Goal: Task Accomplishment & Management: Manage account settings

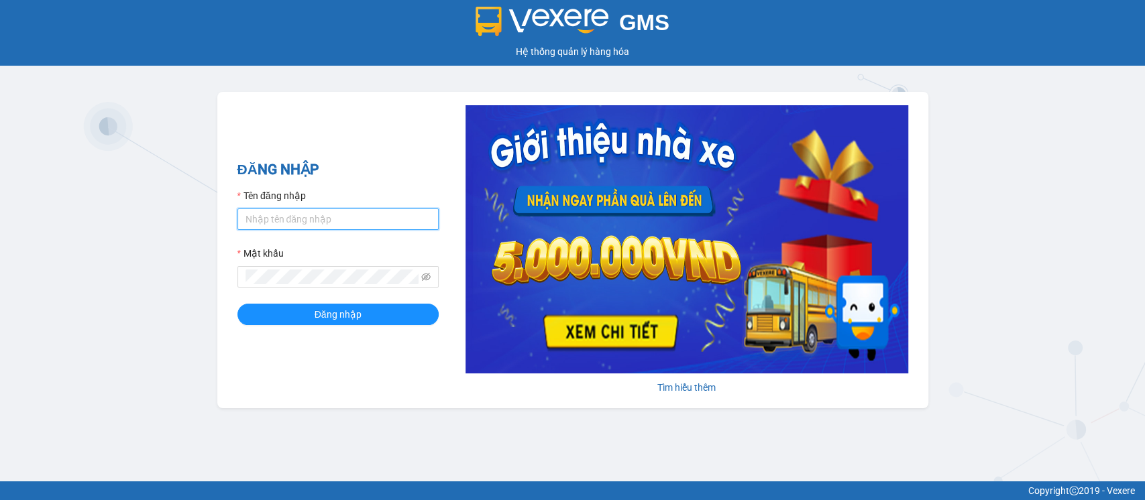
type input "hatv_bvlc.saoviet"
click at [348, 325] on div "ĐĂNG NHẬP Tên đăng nhập hatv_bvlc.saoviet Mật khẩu Đăng nhập" at bounding box center [337, 250] width 201 height 182
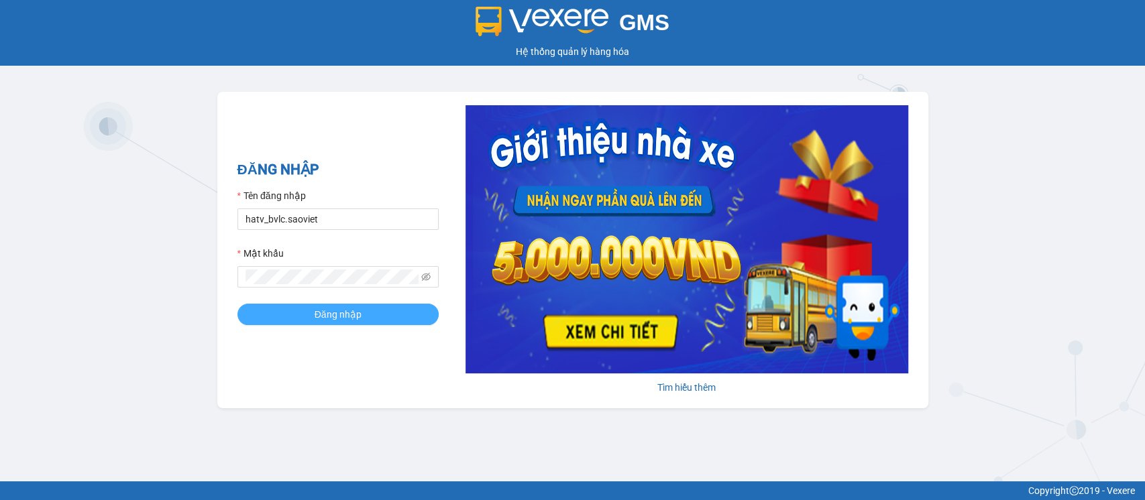
click at [353, 315] on span "Đăng nhập" at bounding box center [338, 314] width 47 height 15
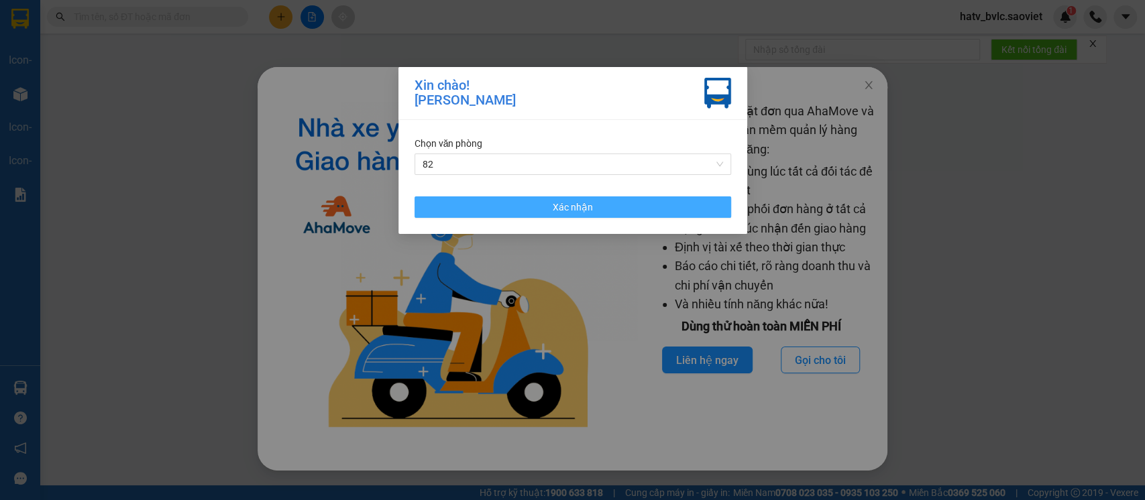
click at [501, 205] on button "Xác nhận" at bounding box center [573, 207] width 317 height 21
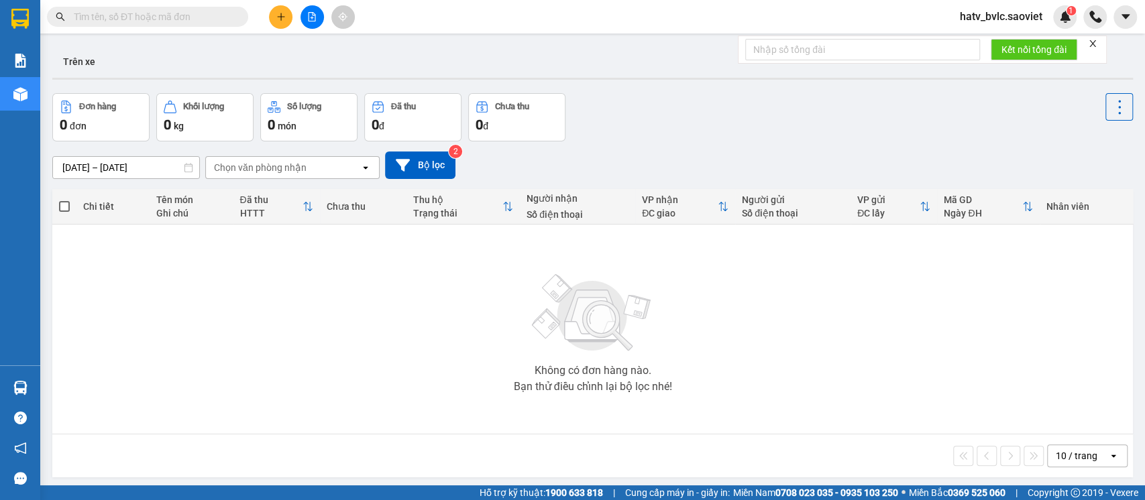
click at [147, 19] on input "text" at bounding box center [153, 16] width 158 height 15
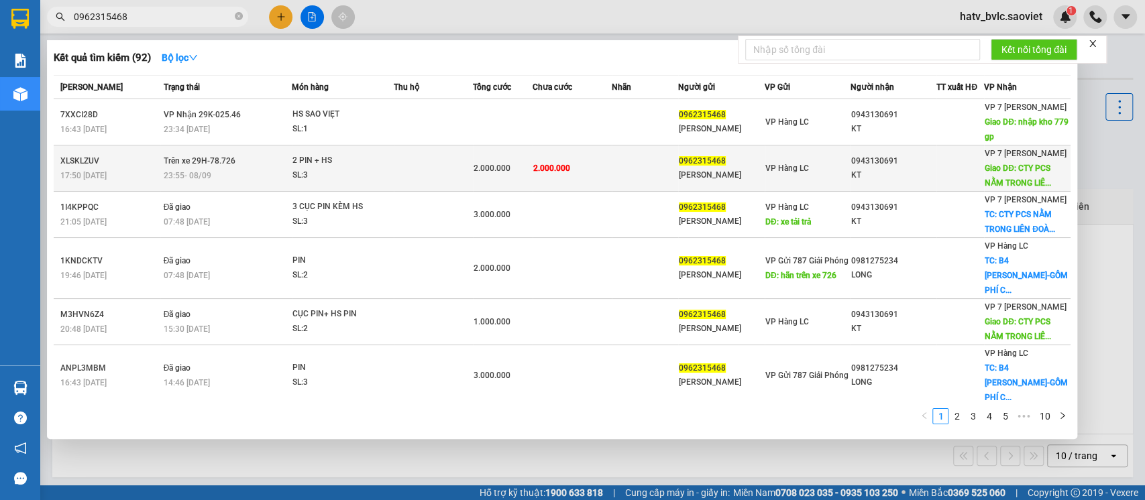
type input "0962315468"
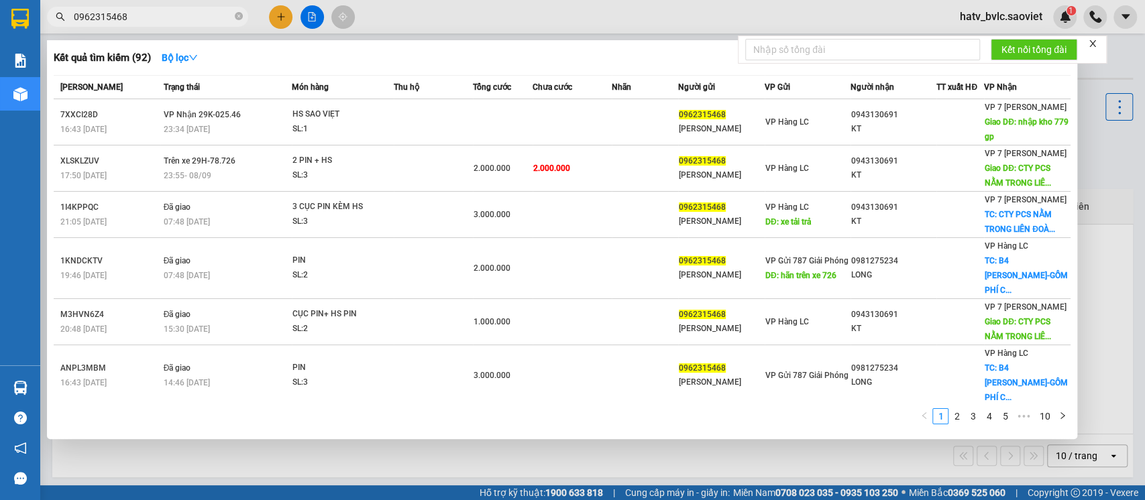
click at [357, 170] on div "SL: 3" at bounding box center [343, 175] width 101 height 15
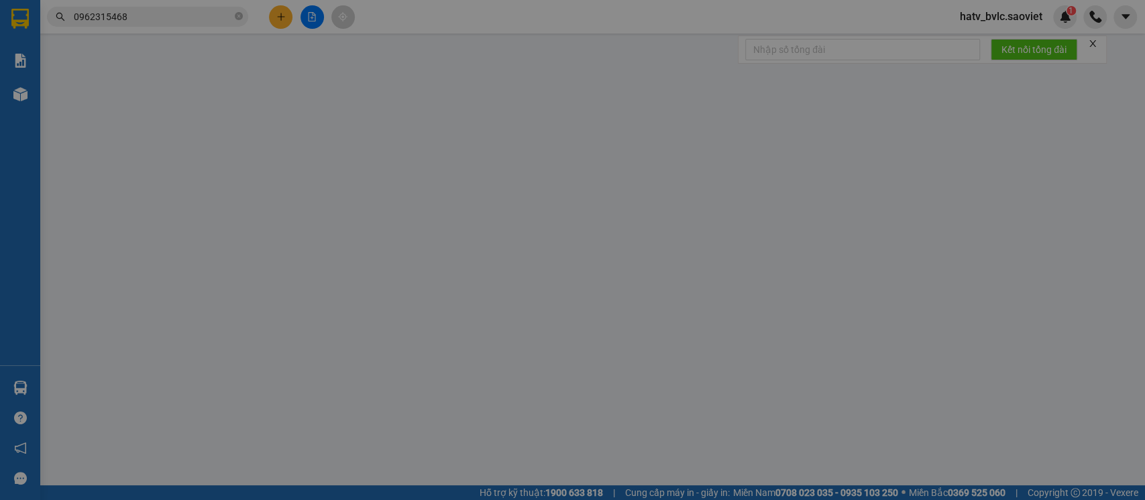
type input "0962315468"
type input "NGÂN KHÁNH"
type input "0943130691"
type input "KT"
type input "CTY PCS NẰM TRONG LIÊN ĐOÀN BÓNG ĐÁ VIỆT NAM ĐƯỜNG LÊ QUANG ĐẠO PHÚ ĐÔ NAM TỪ L…"
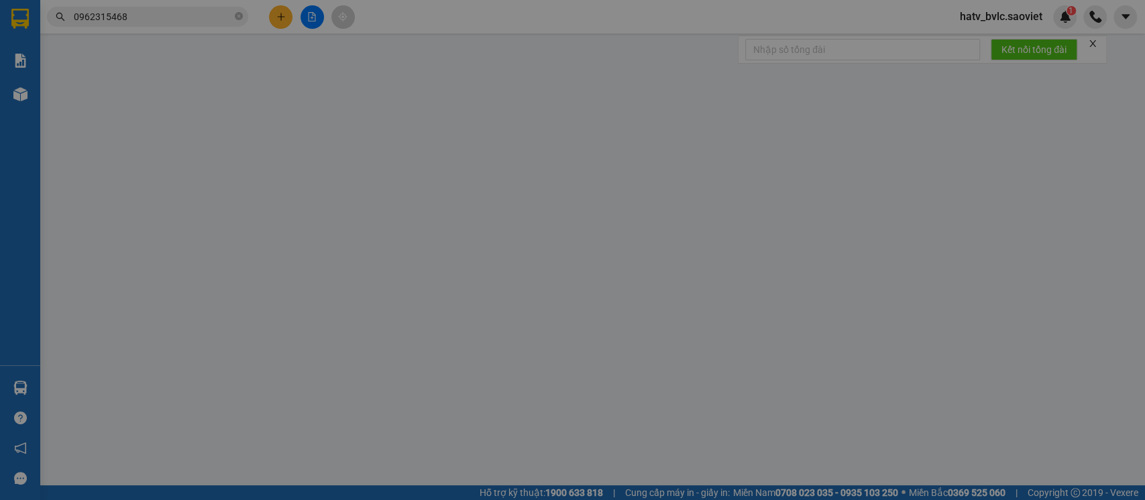
type input "1.000.000"
type input "2.000.000"
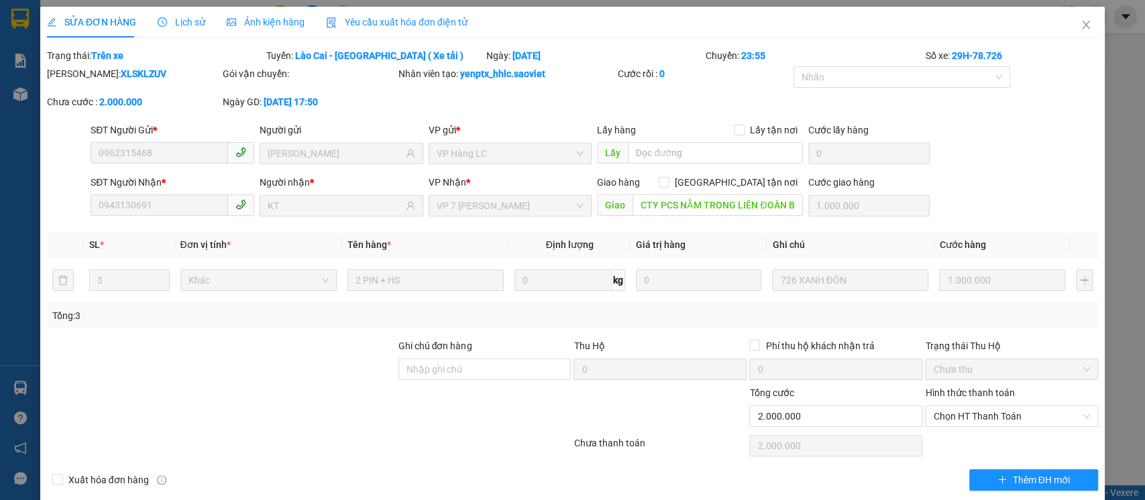
click at [172, 17] on span "Lịch sử" at bounding box center [182, 22] width 48 height 11
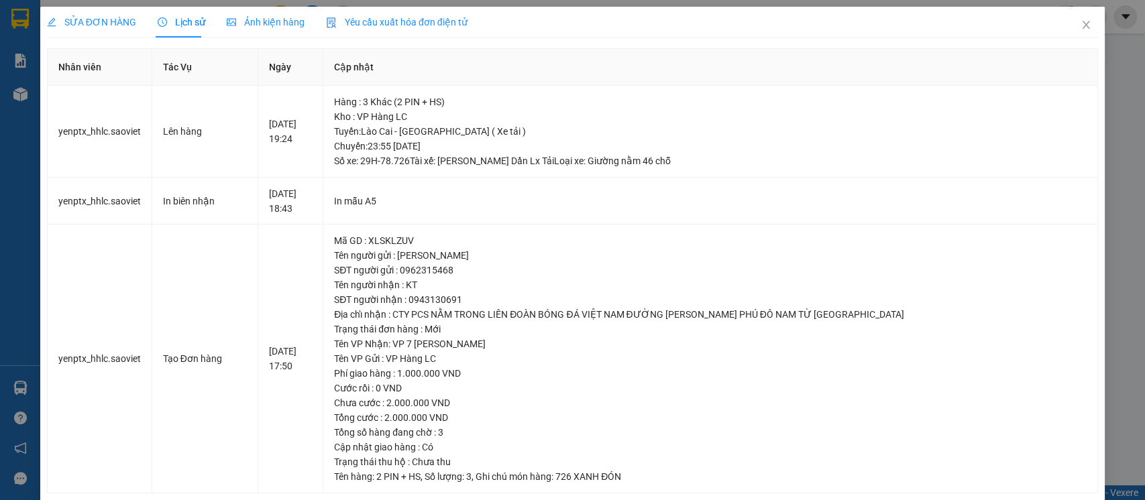
click at [407, 24] on span "Yêu cầu xuất hóa đơn điện tử" at bounding box center [397, 22] width 142 height 11
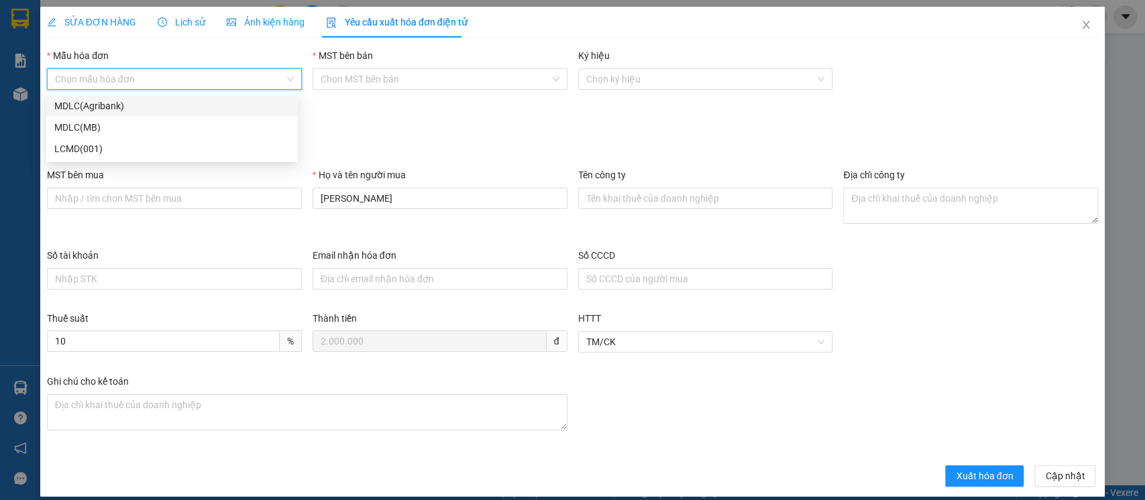
click at [187, 72] on input "Mẫu hóa đơn" at bounding box center [169, 79] width 229 height 20
click at [394, 117] on div "Đối tượng" at bounding box center [573, 121] width 1052 height 20
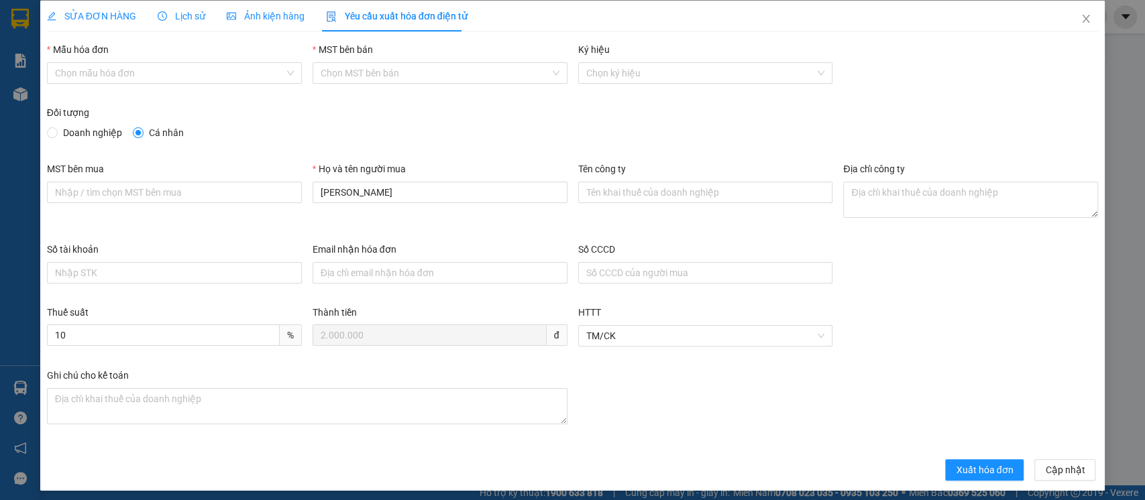
scroll to position [12, 0]
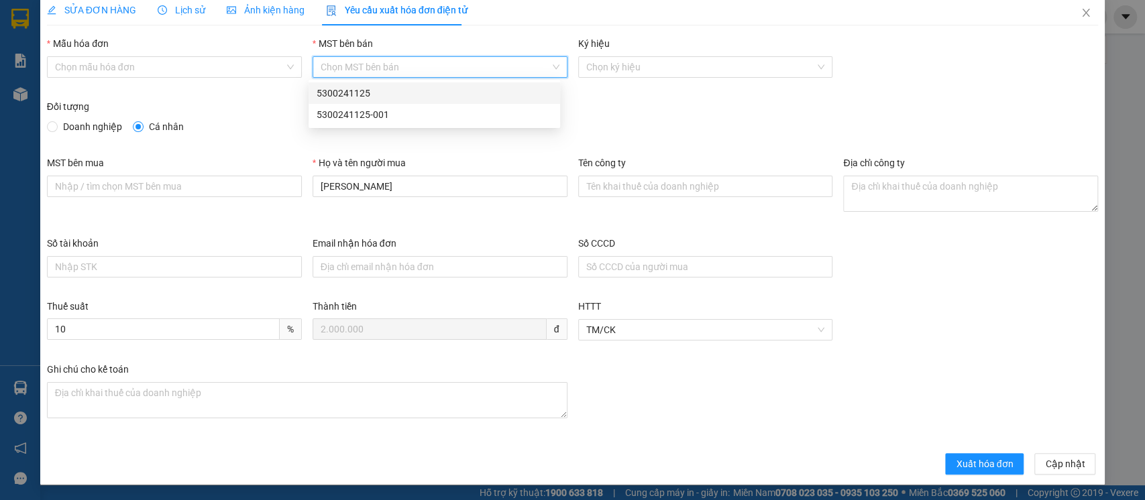
click at [369, 66] on input "MST bên bán" at bounding box center [435, 67] width 229 height 20
click at [367, 108] on div "5300241125-001" at bounding box center [434, 114] width 235 height 15
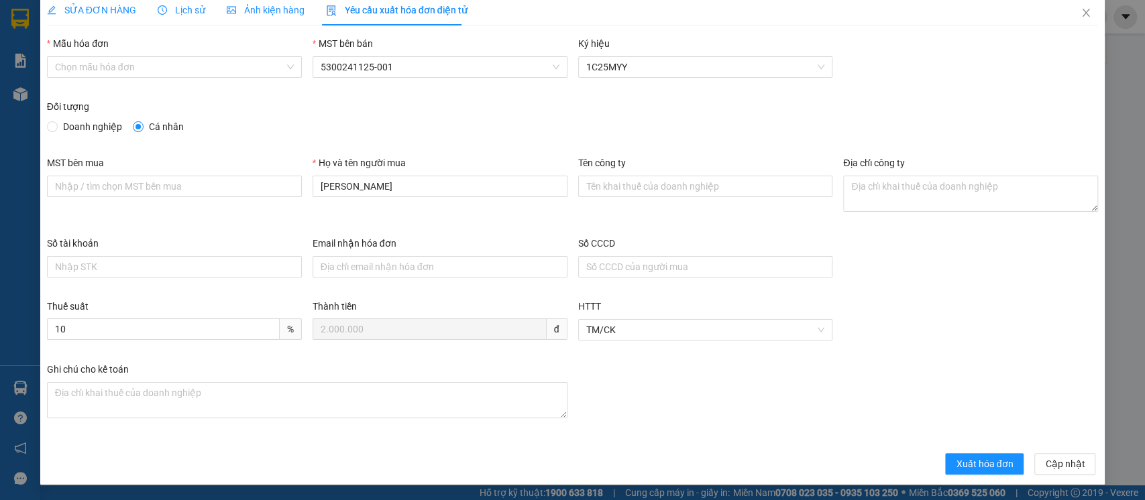
click at [80, 122] on span "Doanh nghiệp" at bounding box center [93, 126] width 70 height 15
click at [56, 122] on input "Doanh nghiệp" at bounding box center [51, 125] width 9 height 9
radio input "true"
radio input "false"
click at [203, 186] on input "MST bên mua" at bounding box center [174, 186] width 255 height 21
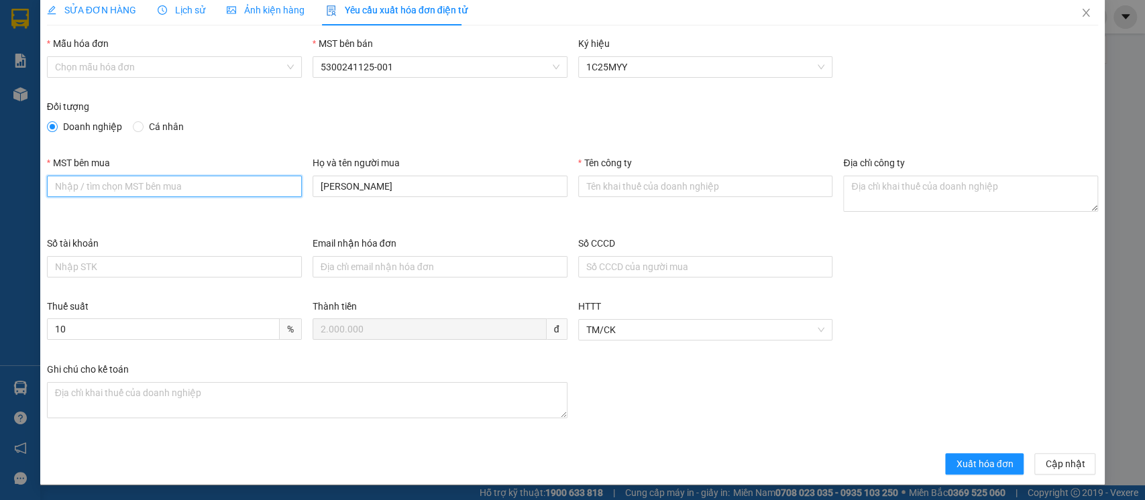
scroll to position [0, 0]
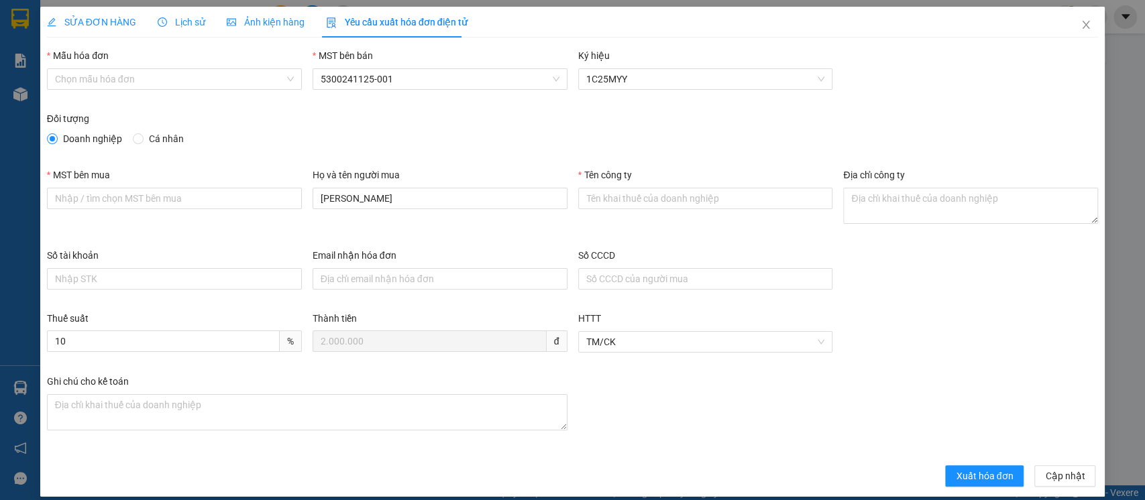
click at [188, 21] on span "Lịch sử" at bounding box center [182, 22] width 48 height 11
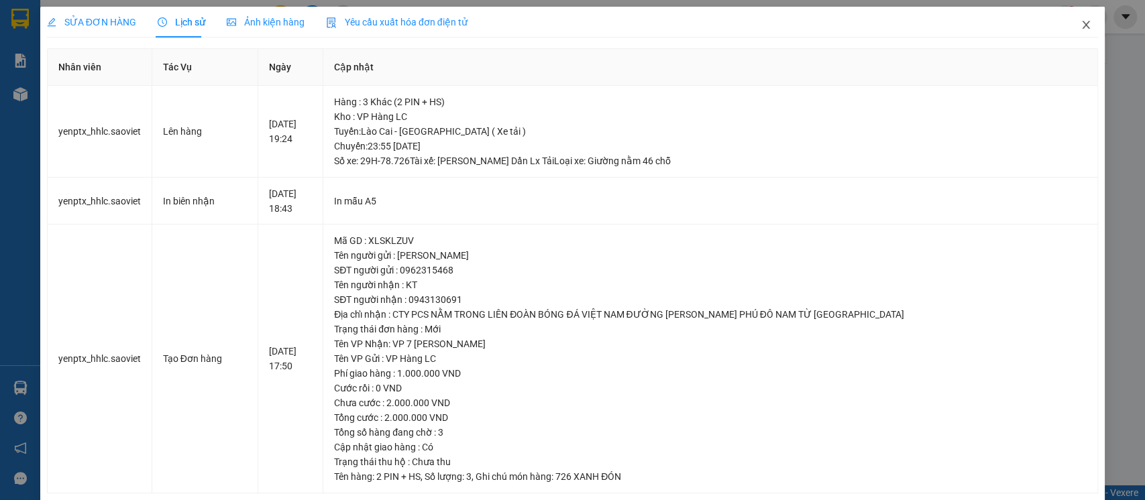
click at [1075, 32] on span "Close" at bounding box center [1086, 26] width 38 height 38
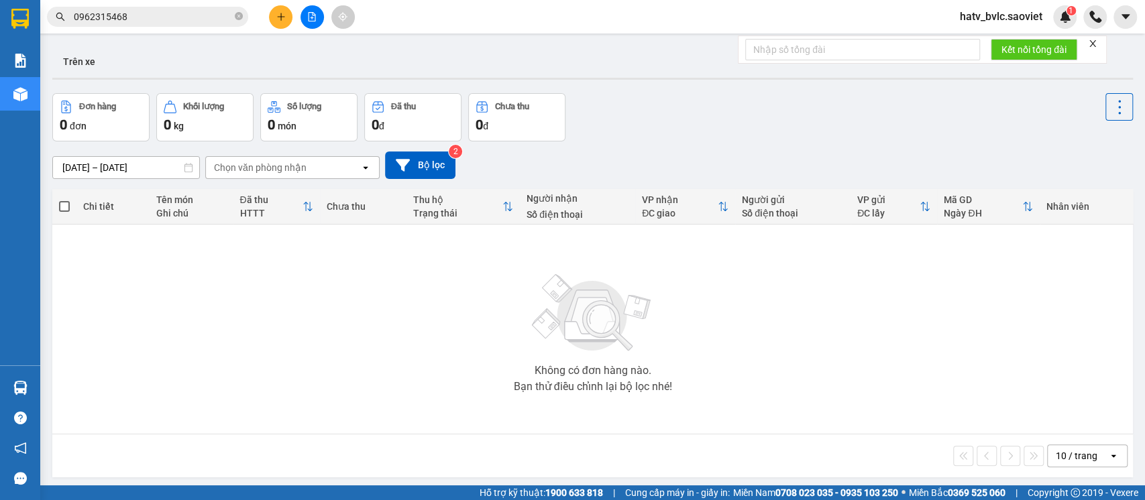
click at [148, 17] on input "0962315468" at bounding box center [153, 16] width 158 height 15
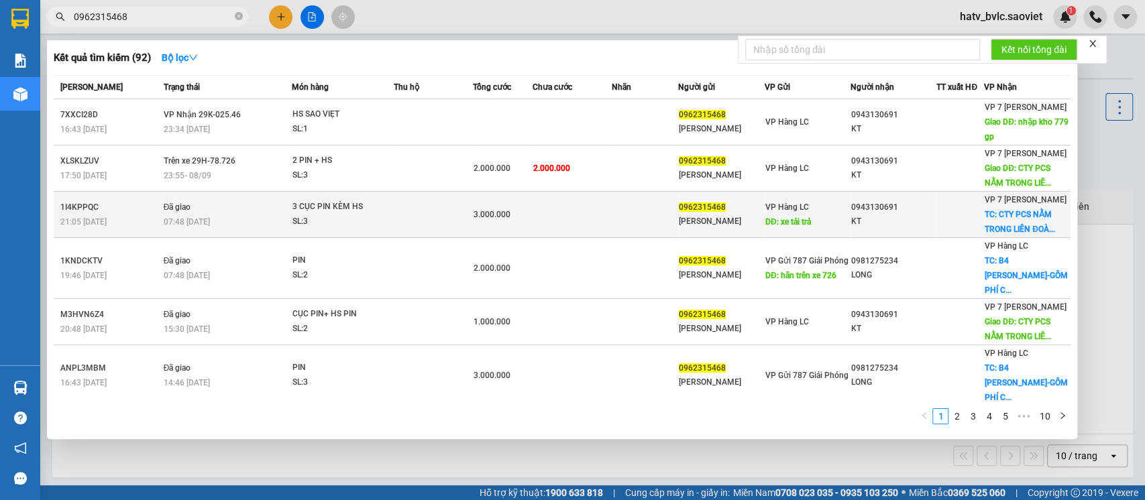
click at [584, 217] on td at bounding box center [572, 215] width 79 height 46
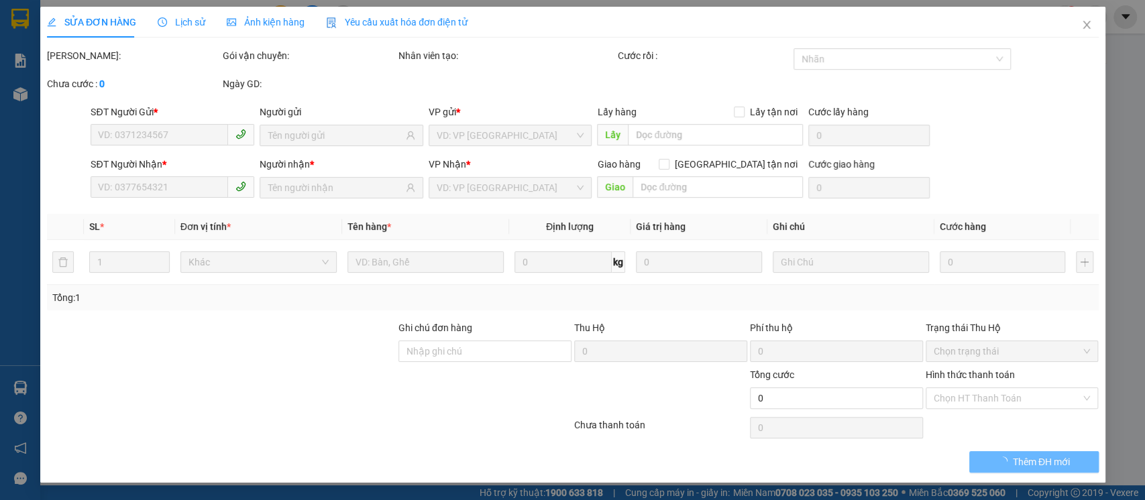
type input "0962315468"
type input "NGÂN KHÁNH"
type input "xe tải trả"
type input "0943130691"
type input "KT"
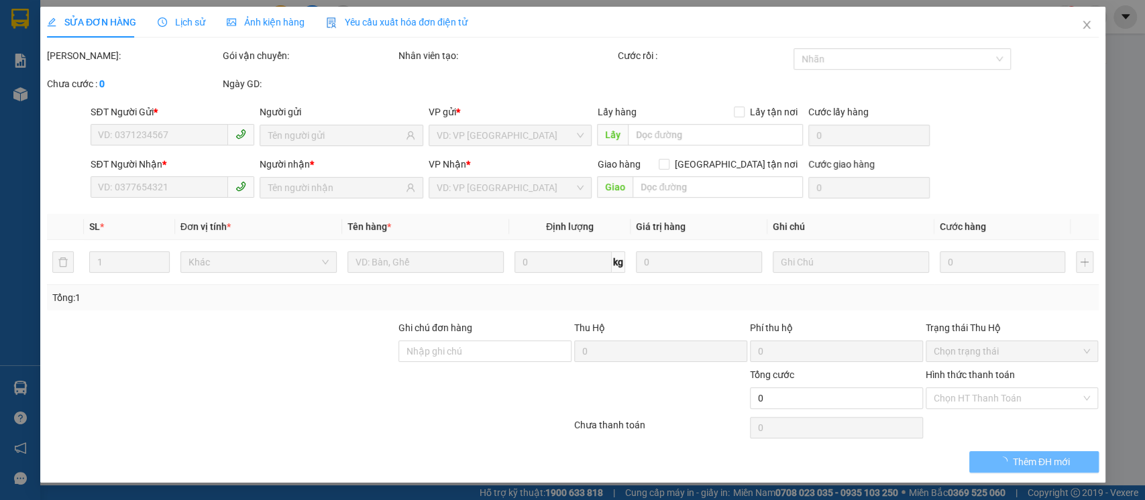
checkbox input "true"
type input "CTY PCS NẰM TRONG LIÊN ĐOÀN BÓNG ĐÁ VIỆT NAM ĐƯỜNG LÊ QUANG ĐẠO PHÚ ĐÔ NAM TỪ L…"
type input "1.000.000"
type input "3.000.000"
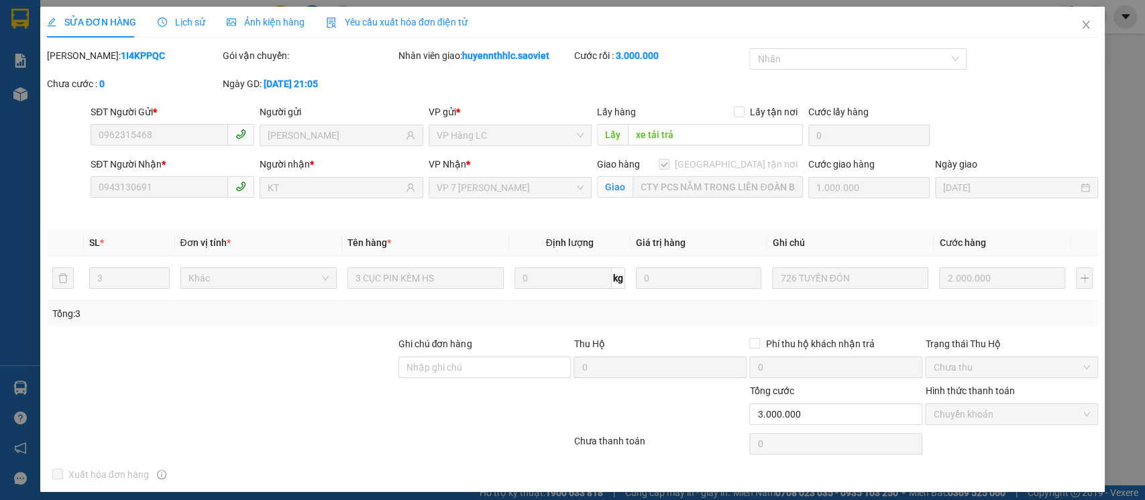
click at [185, 25] on span "Lịch sử" at bounding box center [182, 22] width 48 height 11
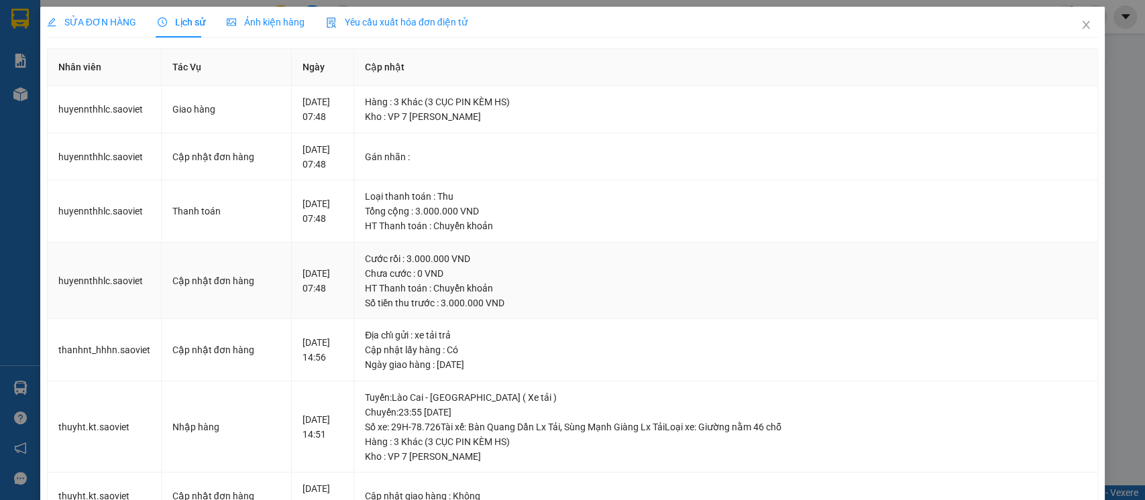
drag, startPoint x: 274, startPoint y: 276, endPoint x: 547, endPoint y: 301, distance: 274.8
click at [547, 301] on tr "huyennthhlc.saoviet Cập nhật đơn hàng 04-09-2025 07:48 Cước rồi : 3.000.000 VND…" at bounding box center [573, 281] width 1051 height 77
click at [465, 225] on div "HT Thanh toán : Chuyển khoản" at bounding box center [726, 226] width 722 height 15
click at [1081, 28] on icon "close" at bounding box center [1086, 24] width 11 height 11
